Goal: Navigation & Orientation: Find specific page/section

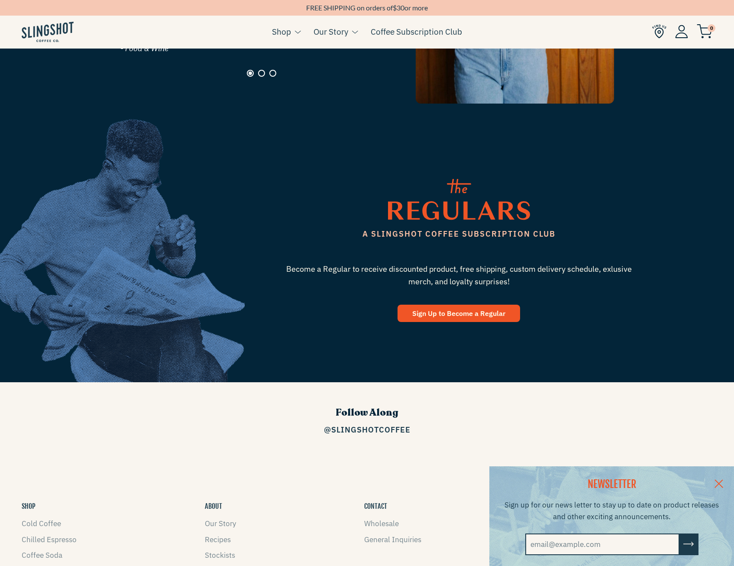
scroll to position [1141, 0]
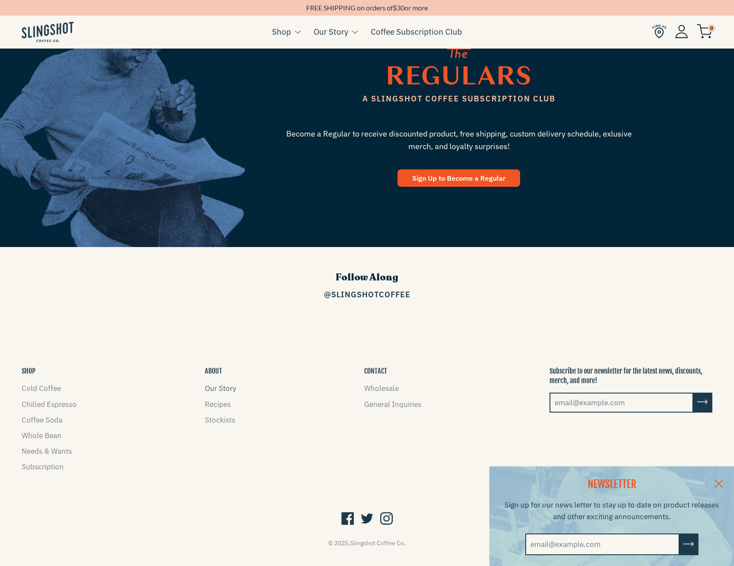
click at [230, 383] on link "Our Story" at bounding box center [220, 388] width 31 height 10
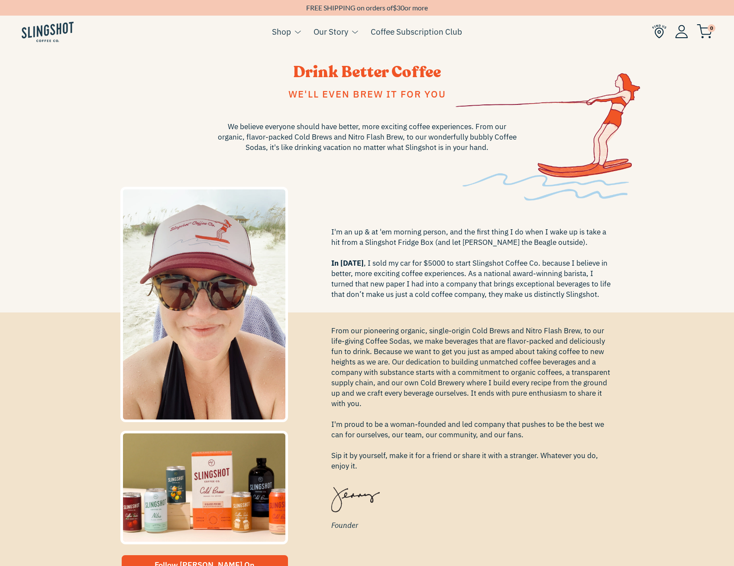
click at [653, 32] on img at bounding box center [659, 31] width 14 height 14
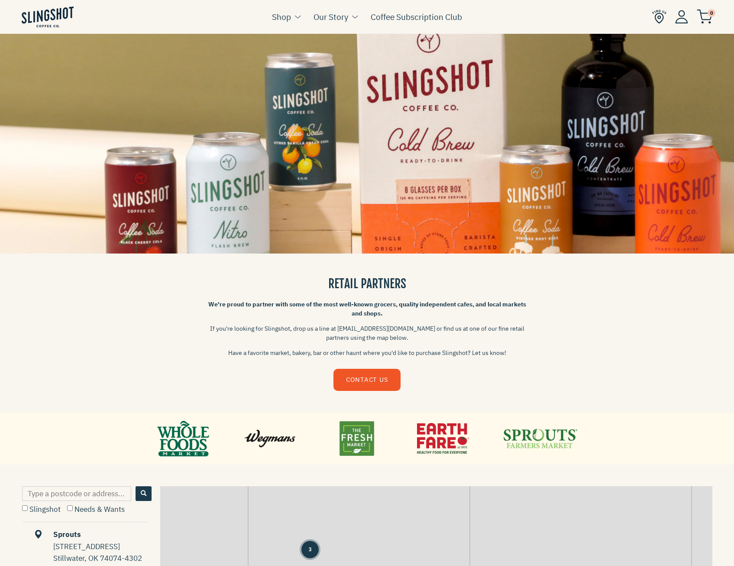
scroll to position [173, 0]
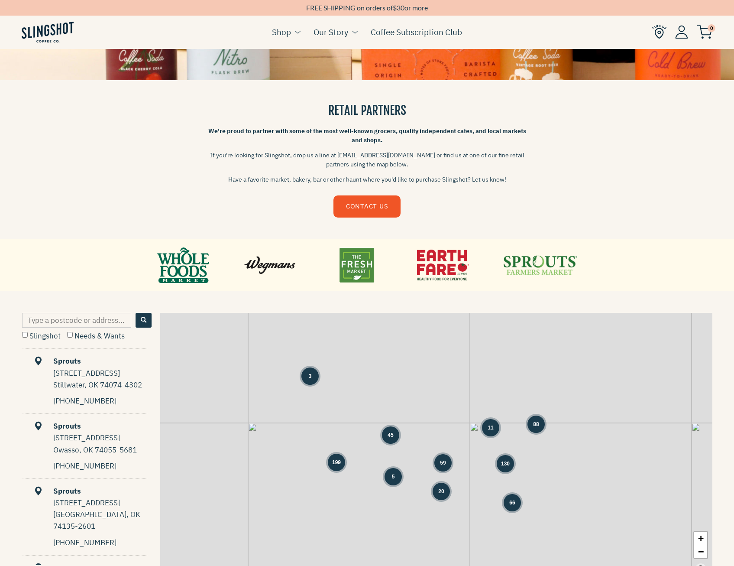
click at [506, 465] on span "130" at bounding box center [505, 464] width 9 height 8
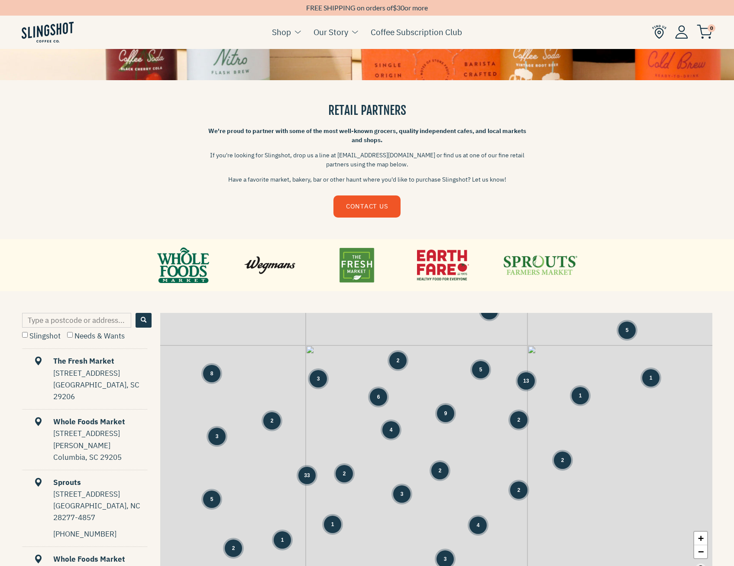
click at [530, 379] on div "13" at bounding box center [526, 380] width 17 height 17
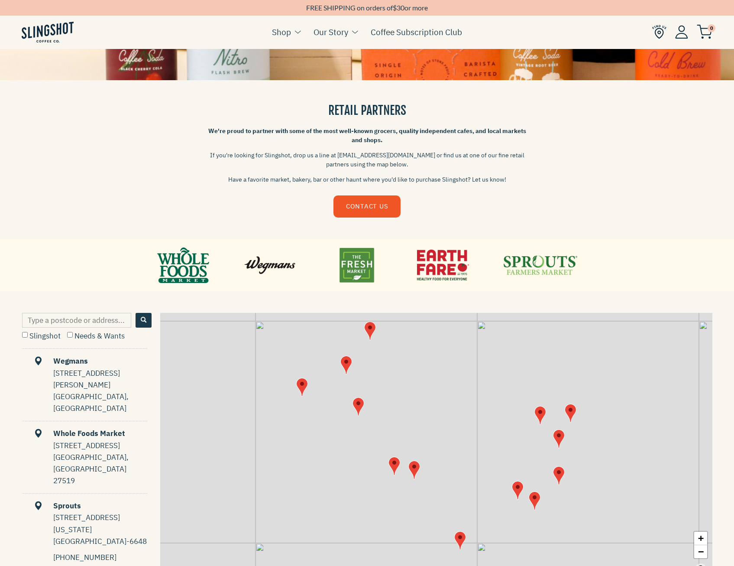
click at [539, 496] on img "Map" at bounding box center [535, 500] width 12 height 19
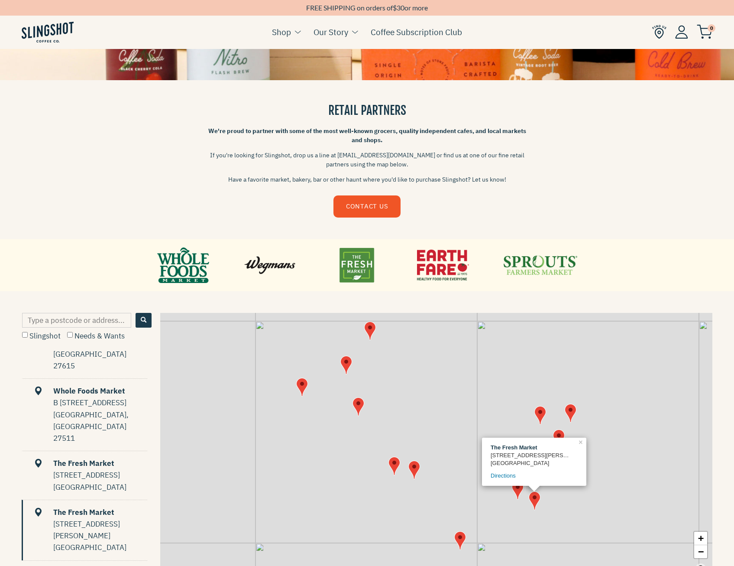
scroll to position [358, 0]
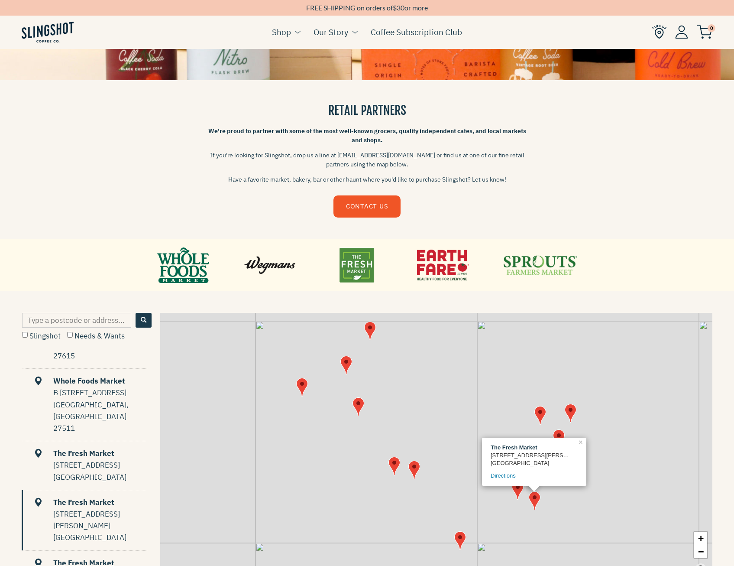
click at [461, 543] on img "Map" at bounding box center [460, 540] width 12 height 19
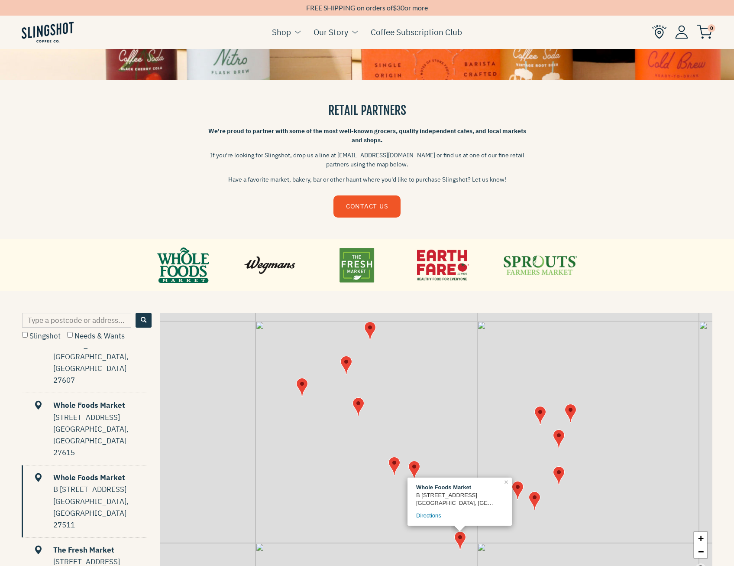
scroll to position [260, 0]
click at [516, 488] on img "Map" at bounding box center [518, 490] width 12 height 19
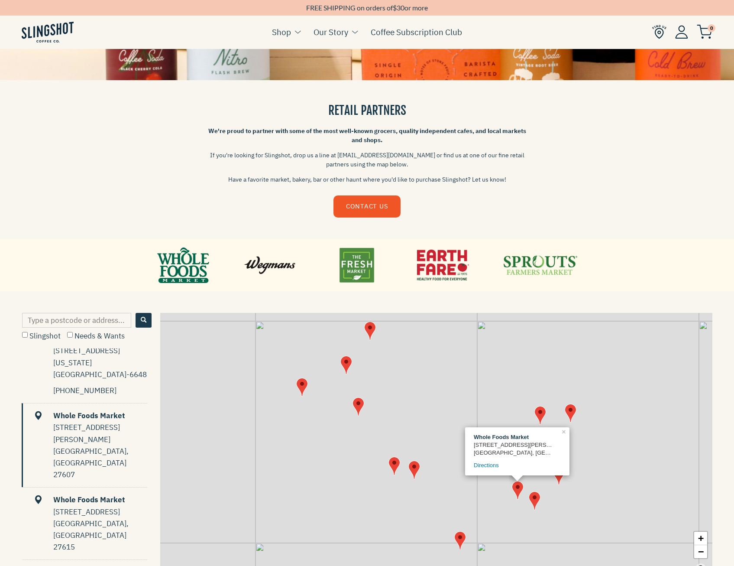
scroll to position [163, 0]
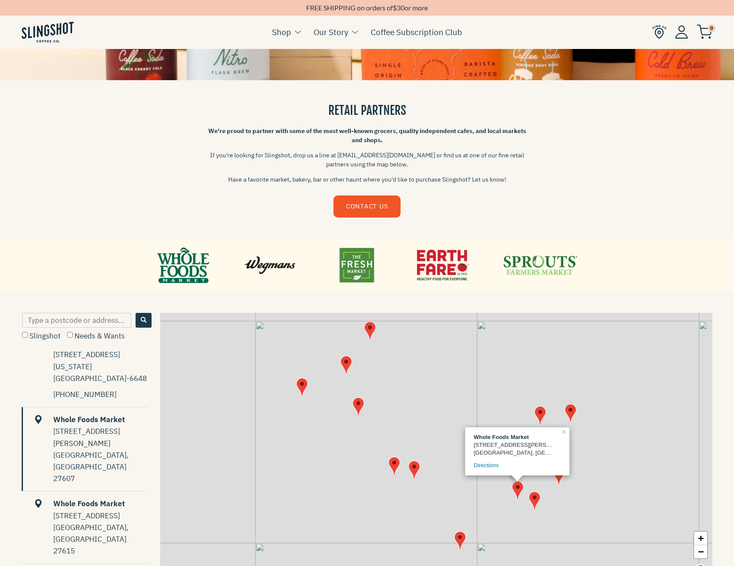
click at [561, 480] on img "Map" at bounding box center [559, 475] width 12 height 19
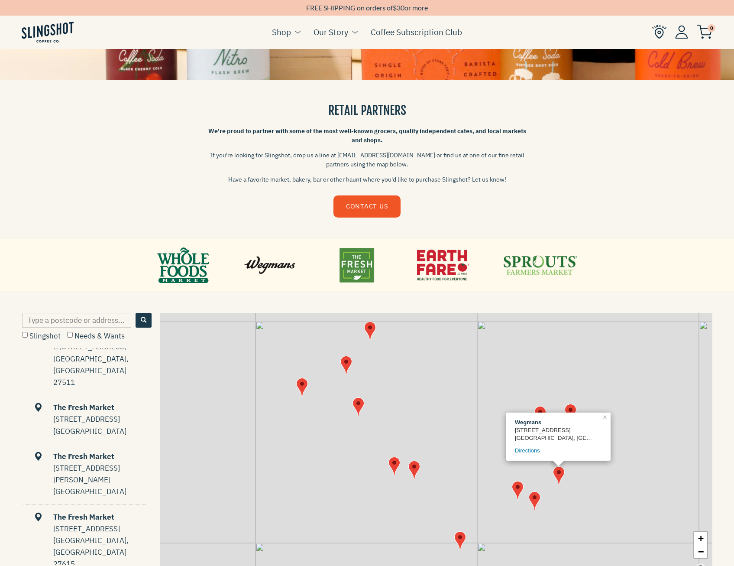
scroll to position [450, 0]
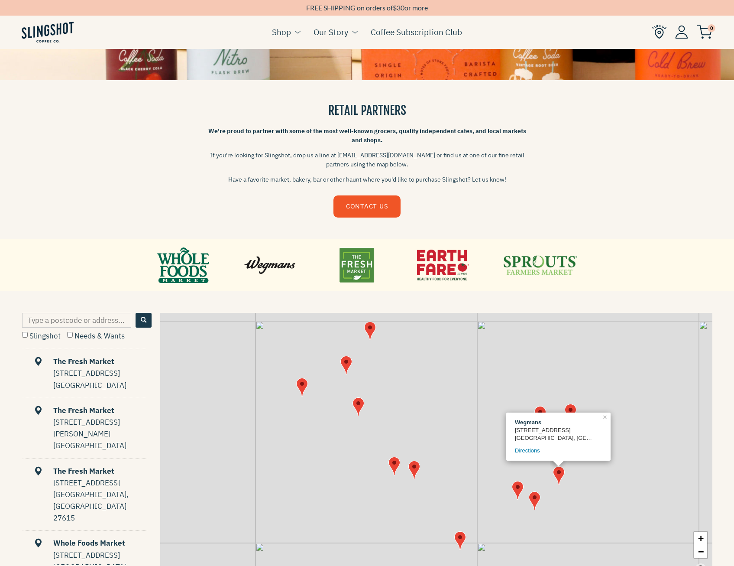
click at [575, 405] on img "Map" at bounding box center [571, 413] width 12 height 19
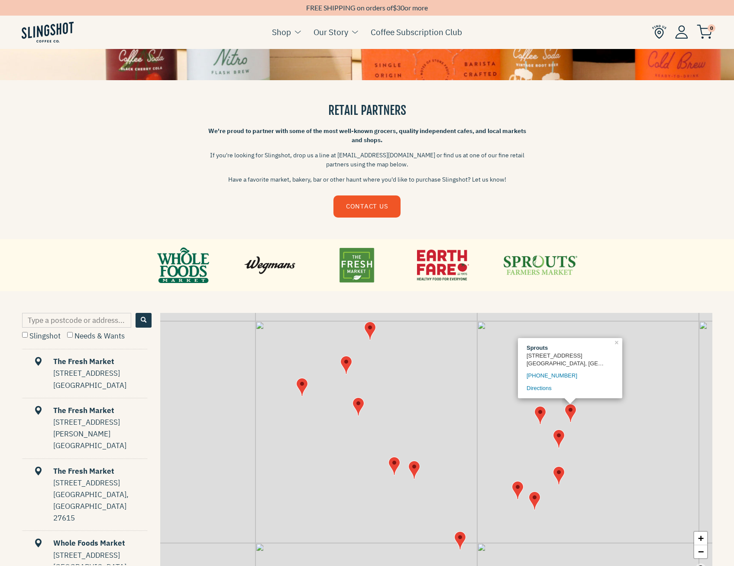
click at [540, 416] on img "Map" at bounding box center [541, 415] width 12 height 19
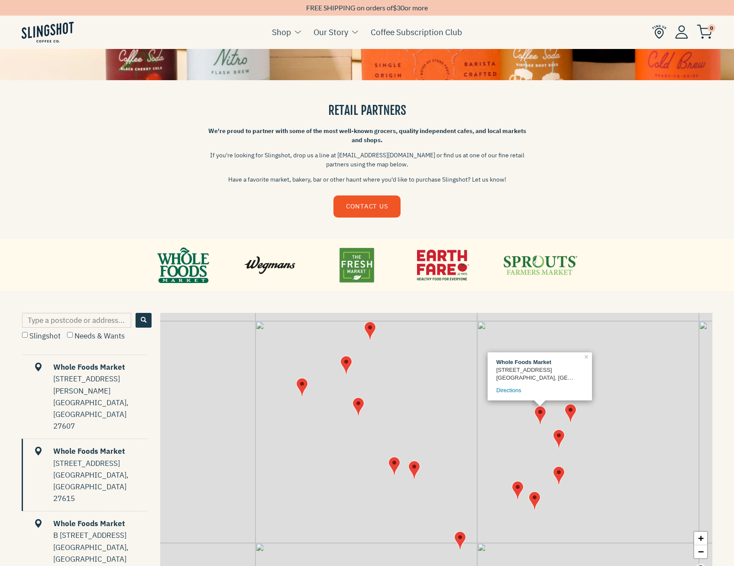
scroll to position [211, 0]
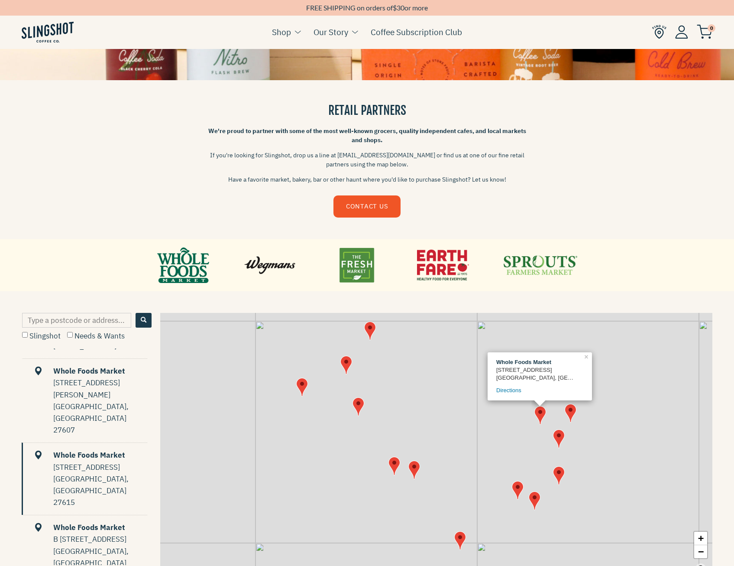
click at [363, 403] on img "Map" at bounding box center [359, 406] width 12 height 19
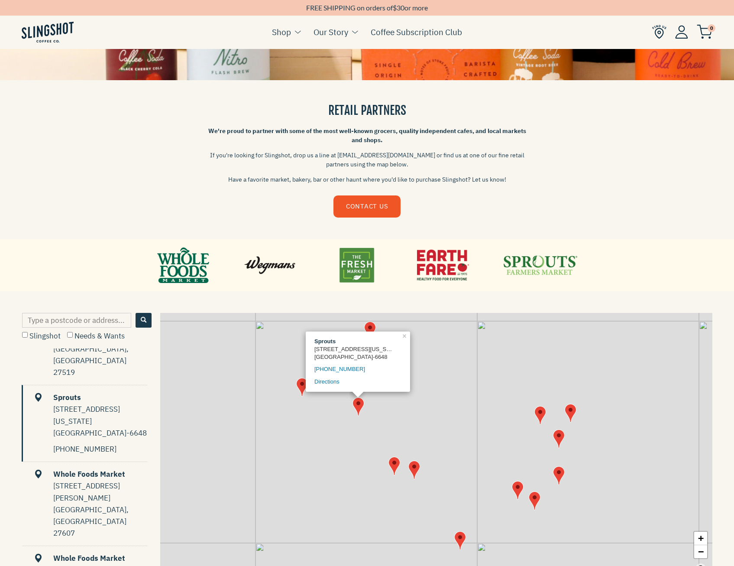
scroll to position [98, 0]
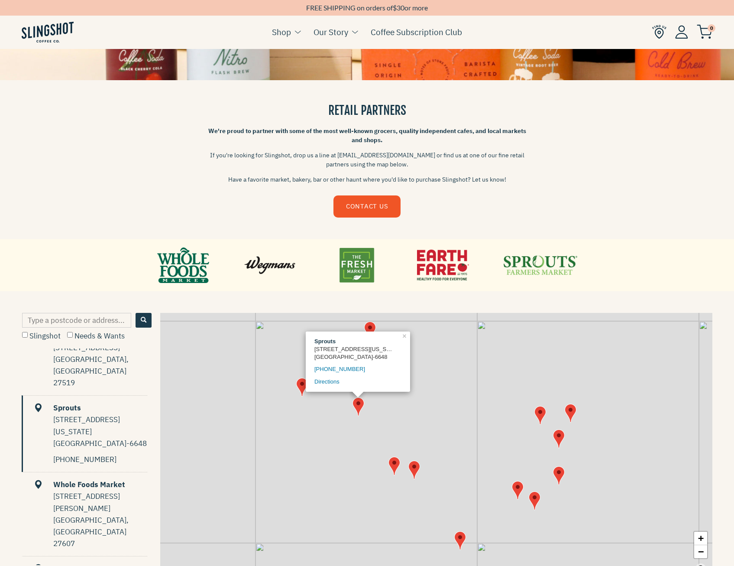
click at [184, 267] on link at bounding box center [183, 265] width 52 height 39
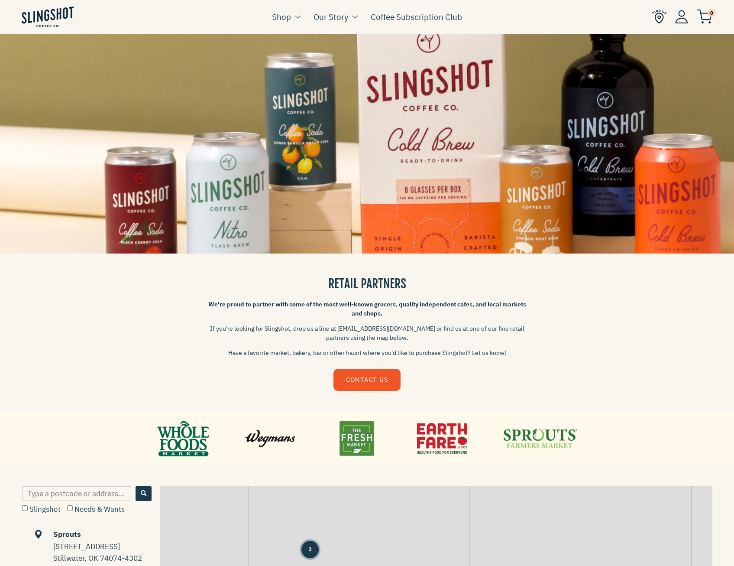
scroll to position [260, 0]
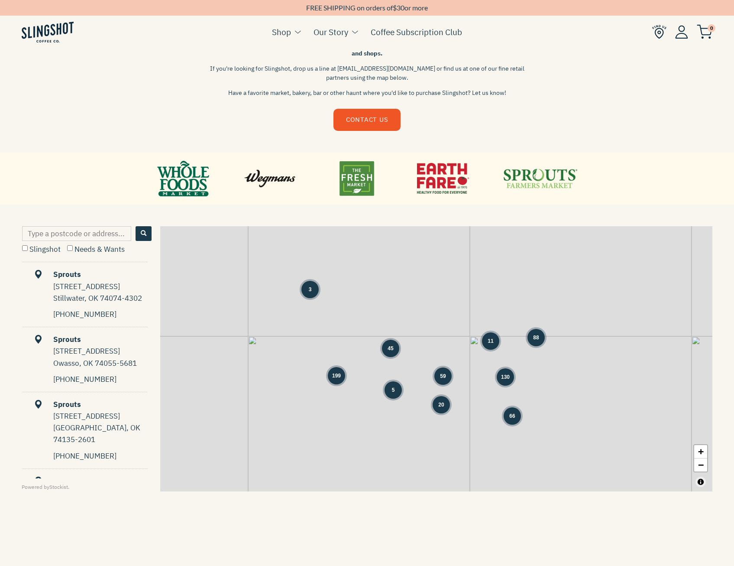
click at [439, 379] on div "59" at bounding box center [442, 375] width 17 height 17
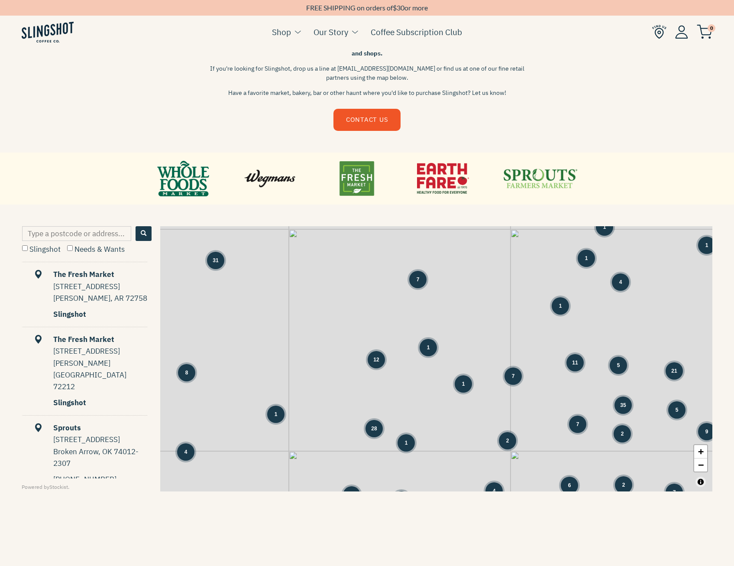
click at [431, 355] on div "1" at bounding box center [428, 347] width 17 height 17
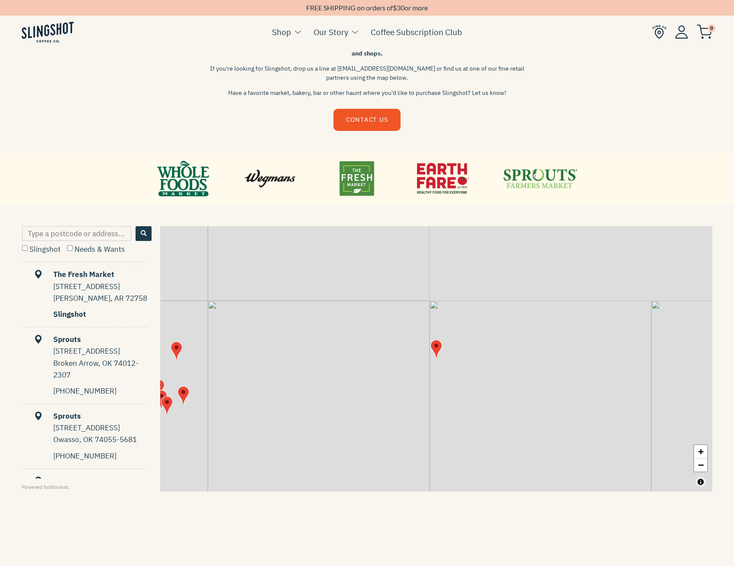
click at [437, 354] on img "Map" at bounding box center [437, 349] width 12 height 19
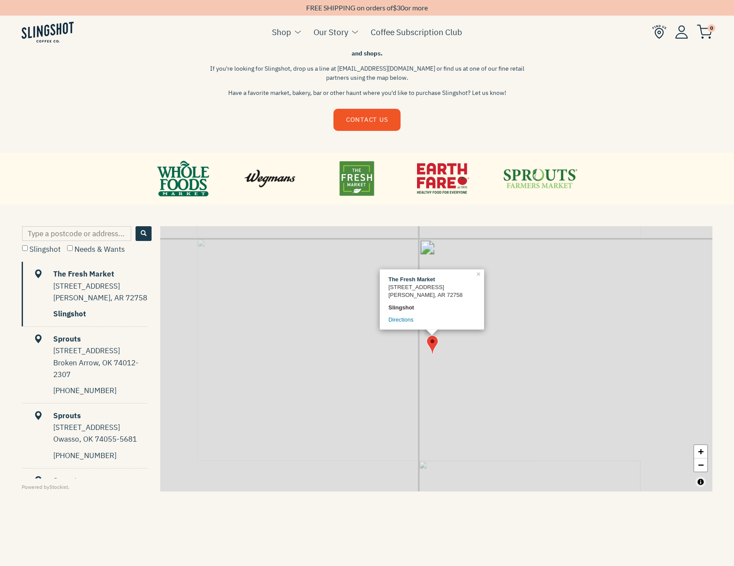
scroll to position [0, 0]
